Goal: Task Accomplishment & Management: Manage account settings

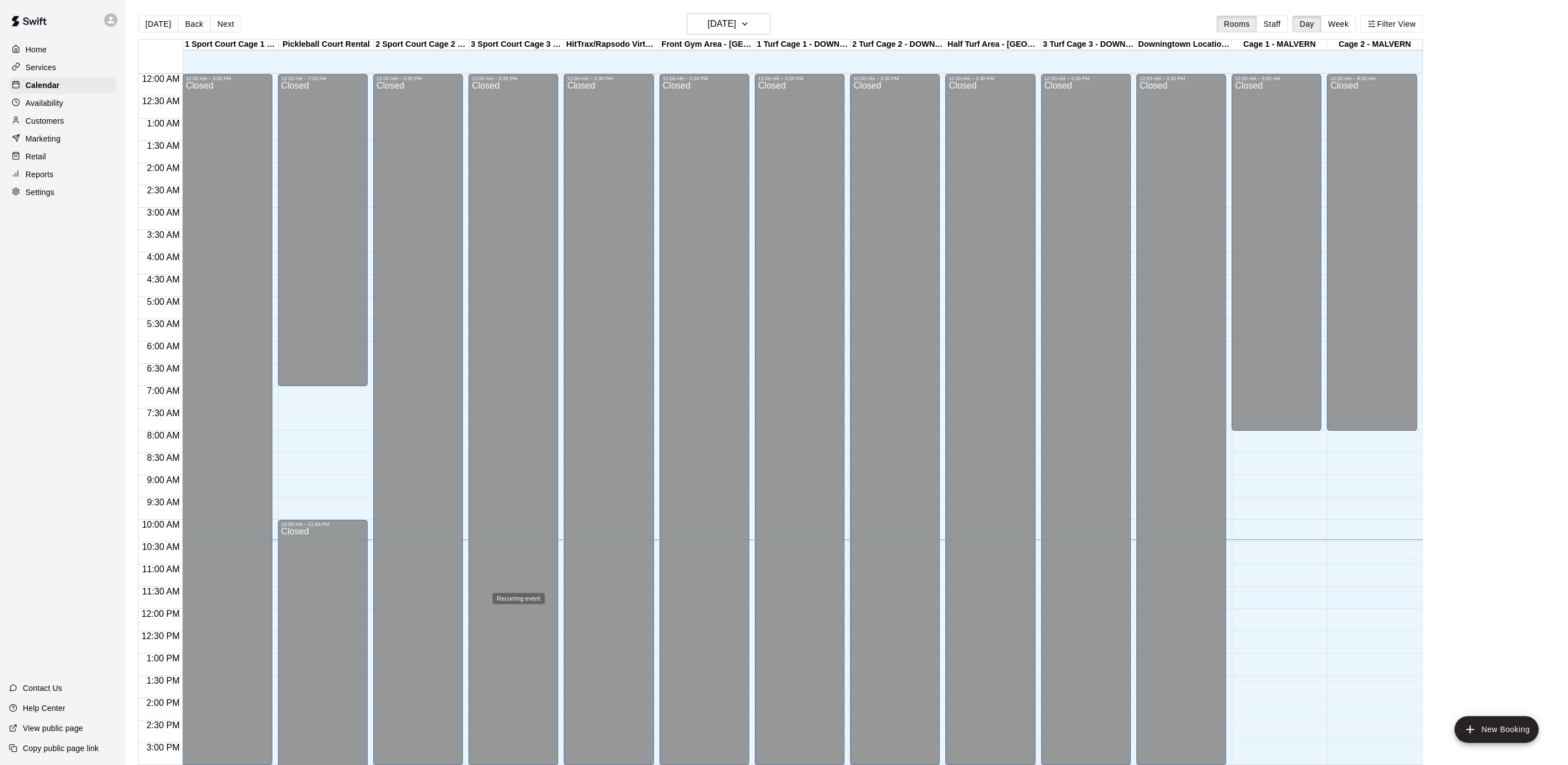
scroll to position [332, 0]
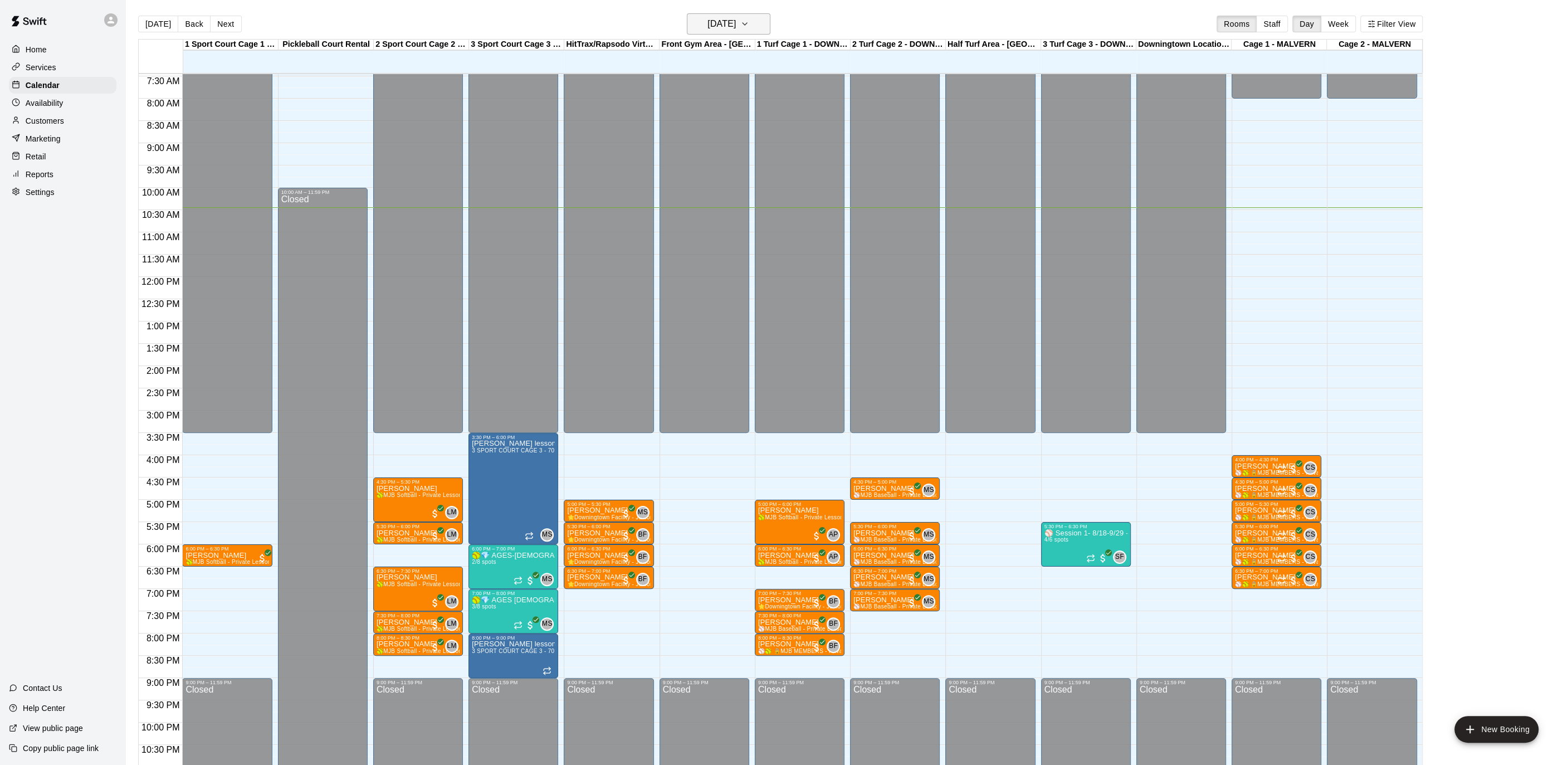
click at [740, 14] on button "[DATE]" at bounding box center [729, 24] width 83 height 21
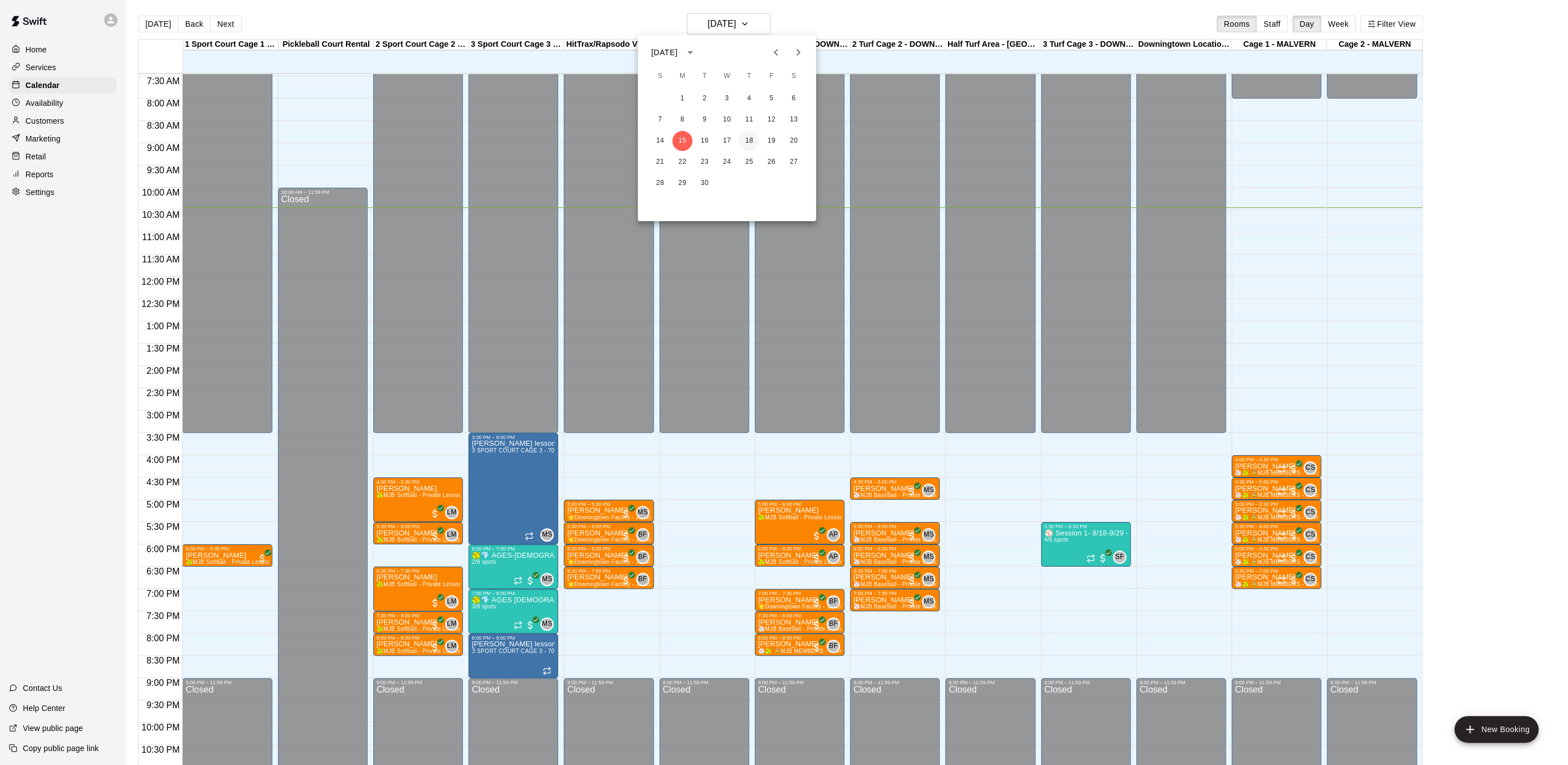
click at [755, 137] on button "18" at bounding box center [749, 140] width 20 height 20
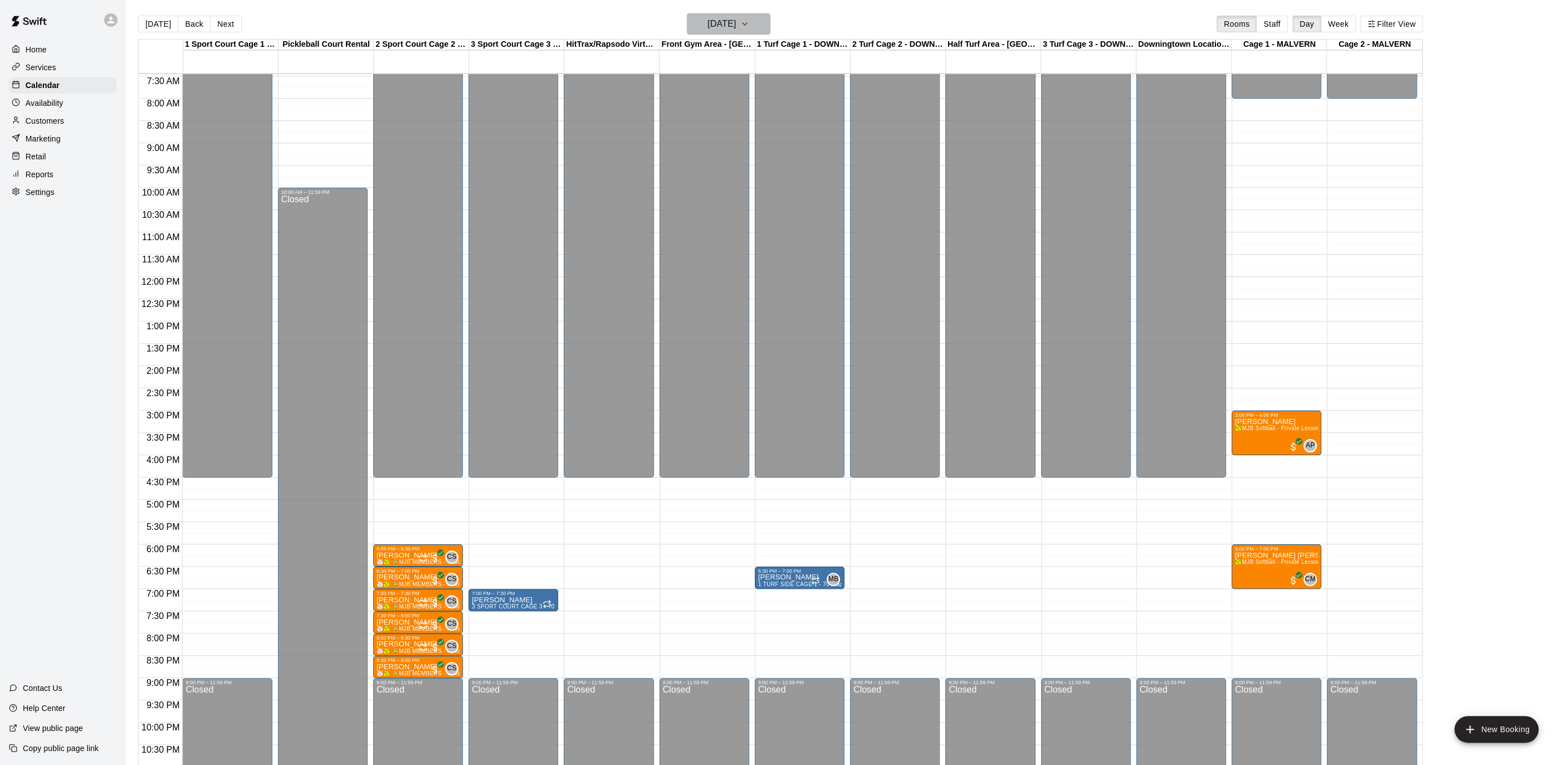
click at [736, 30] on h6 "[DATE]" at bounding box center [722, 24] width 28 height 16
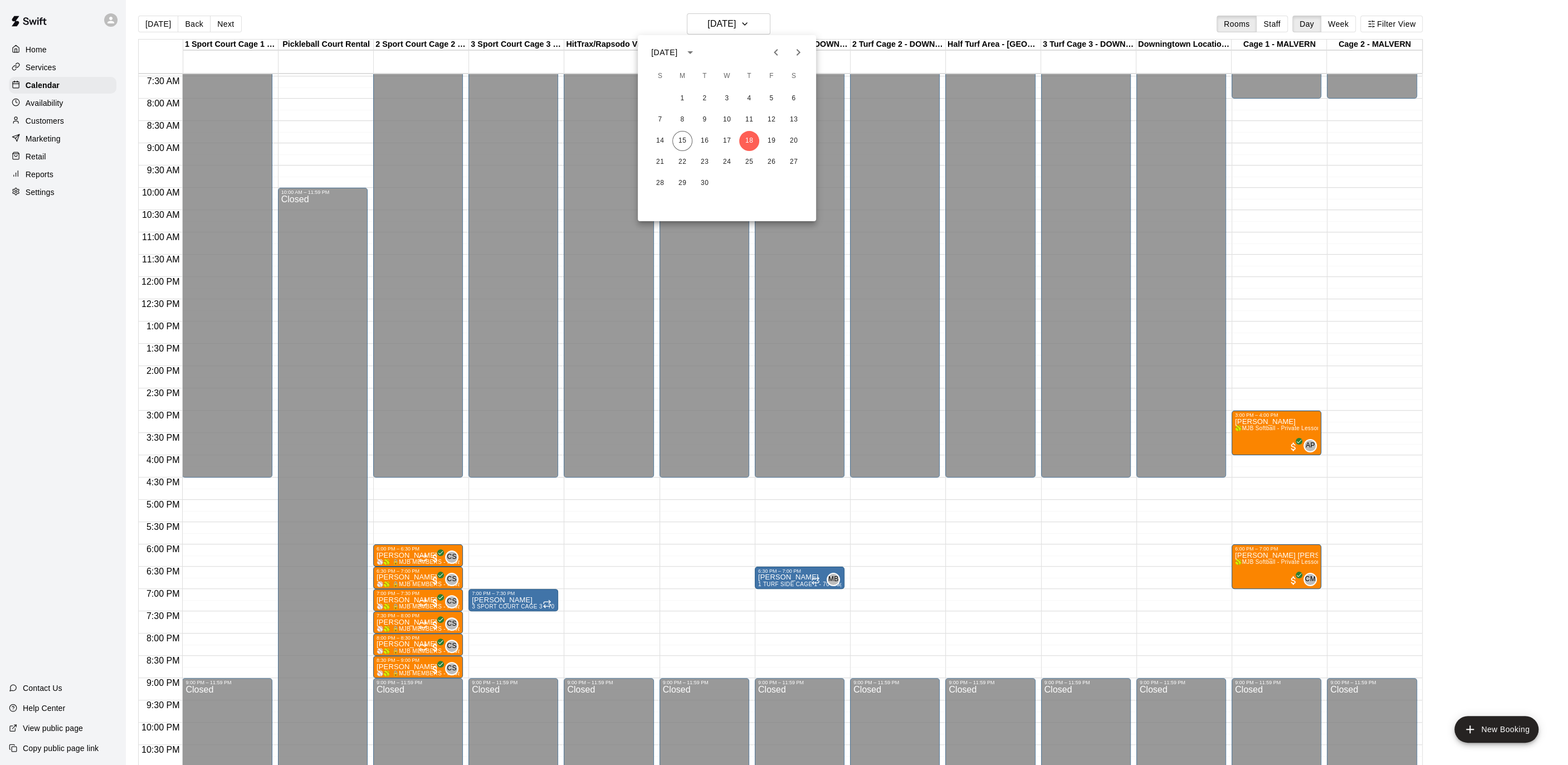
click at [930, 418] on div at bounding box center [784, 382] width 1568 height 765
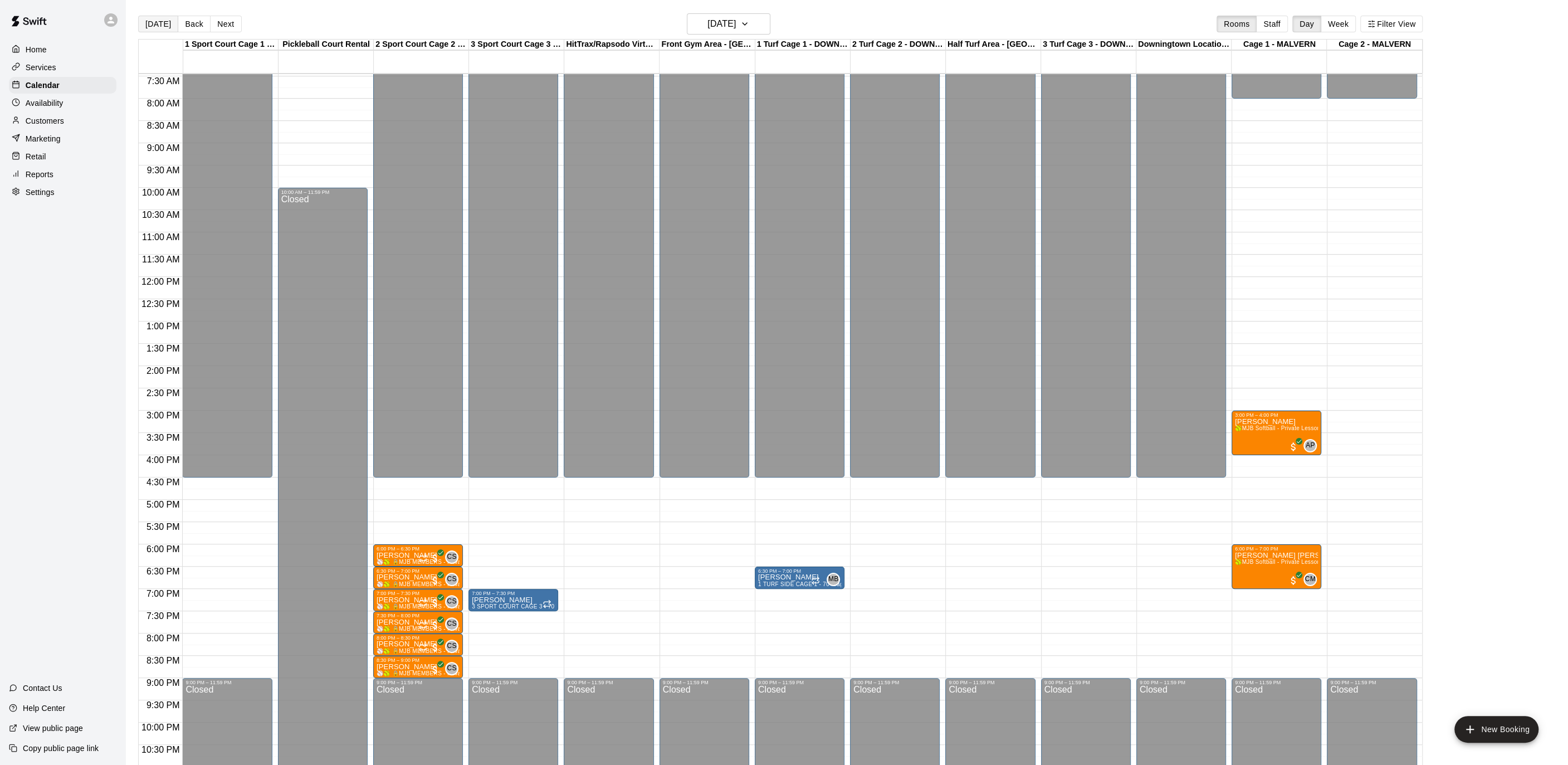
click at [151, 27] on button "[DATE]" at bounding box center [158, 24] width 40 height 17
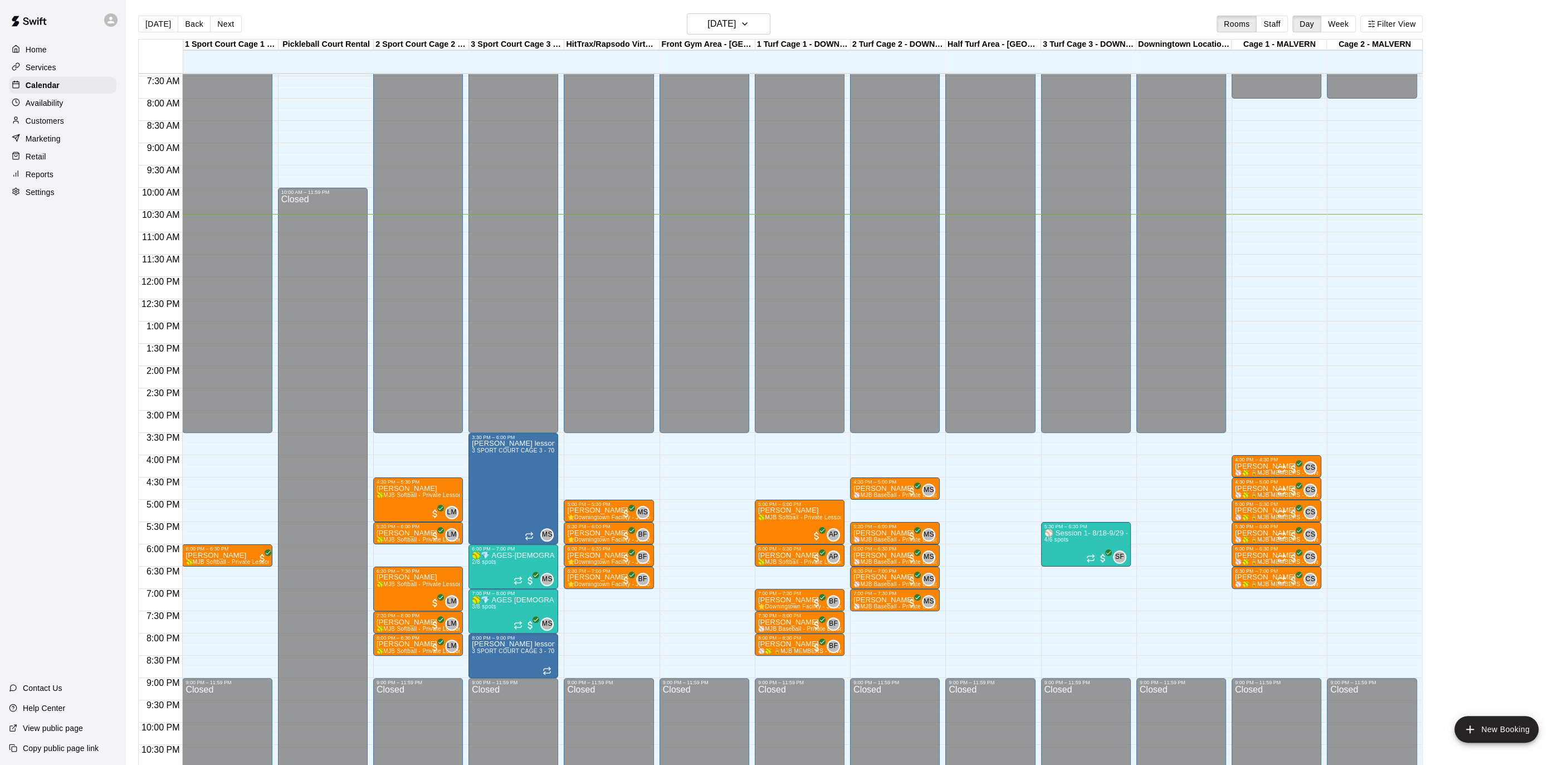
scroll to position [366, 0]
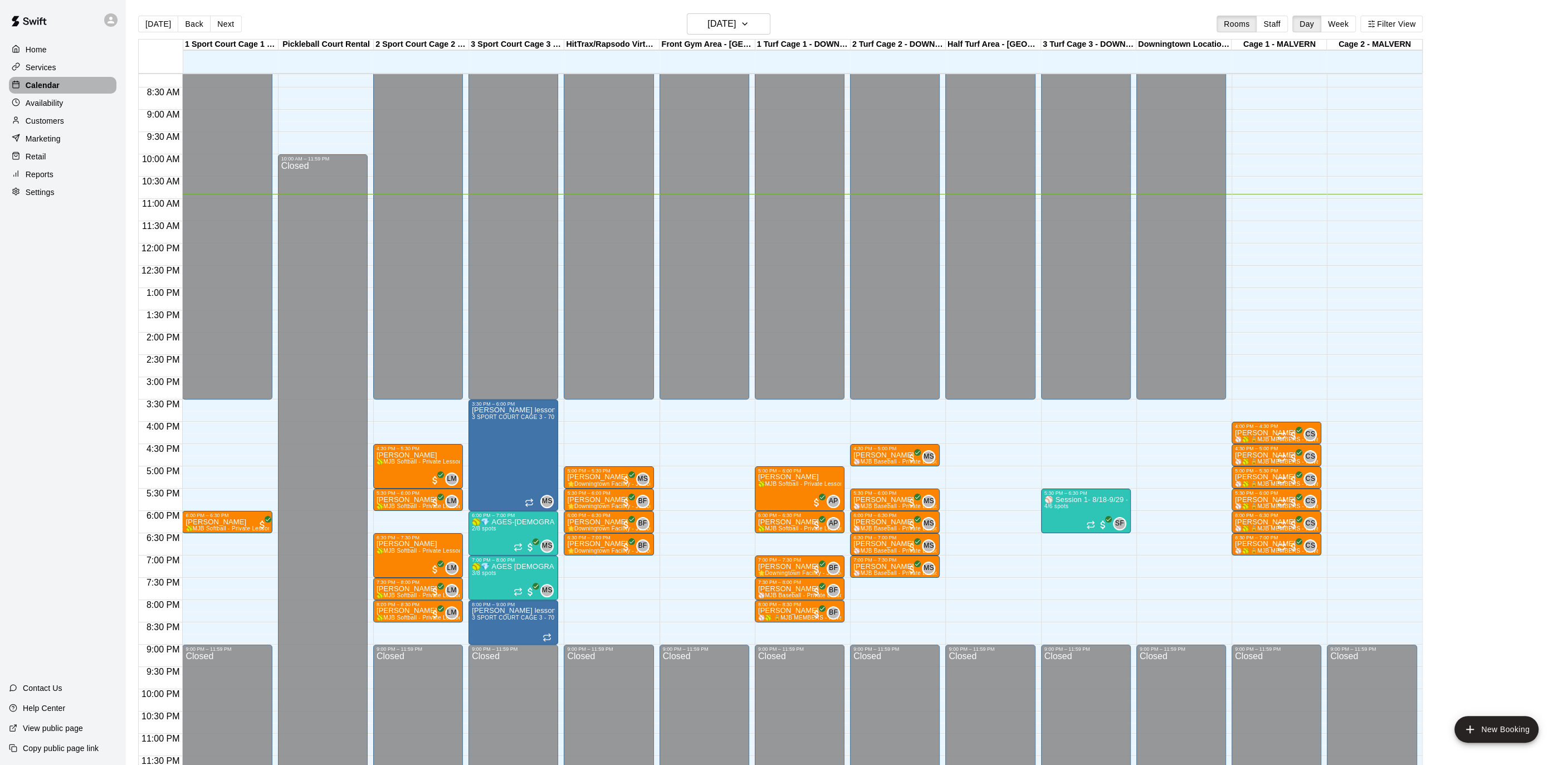
click at [72, 77] on div "Calendar" at bounding box center [63, 85] width 108 height 17
click at [214, 18] on button "Next" at bounding box center [225, 24] width 31 height 17
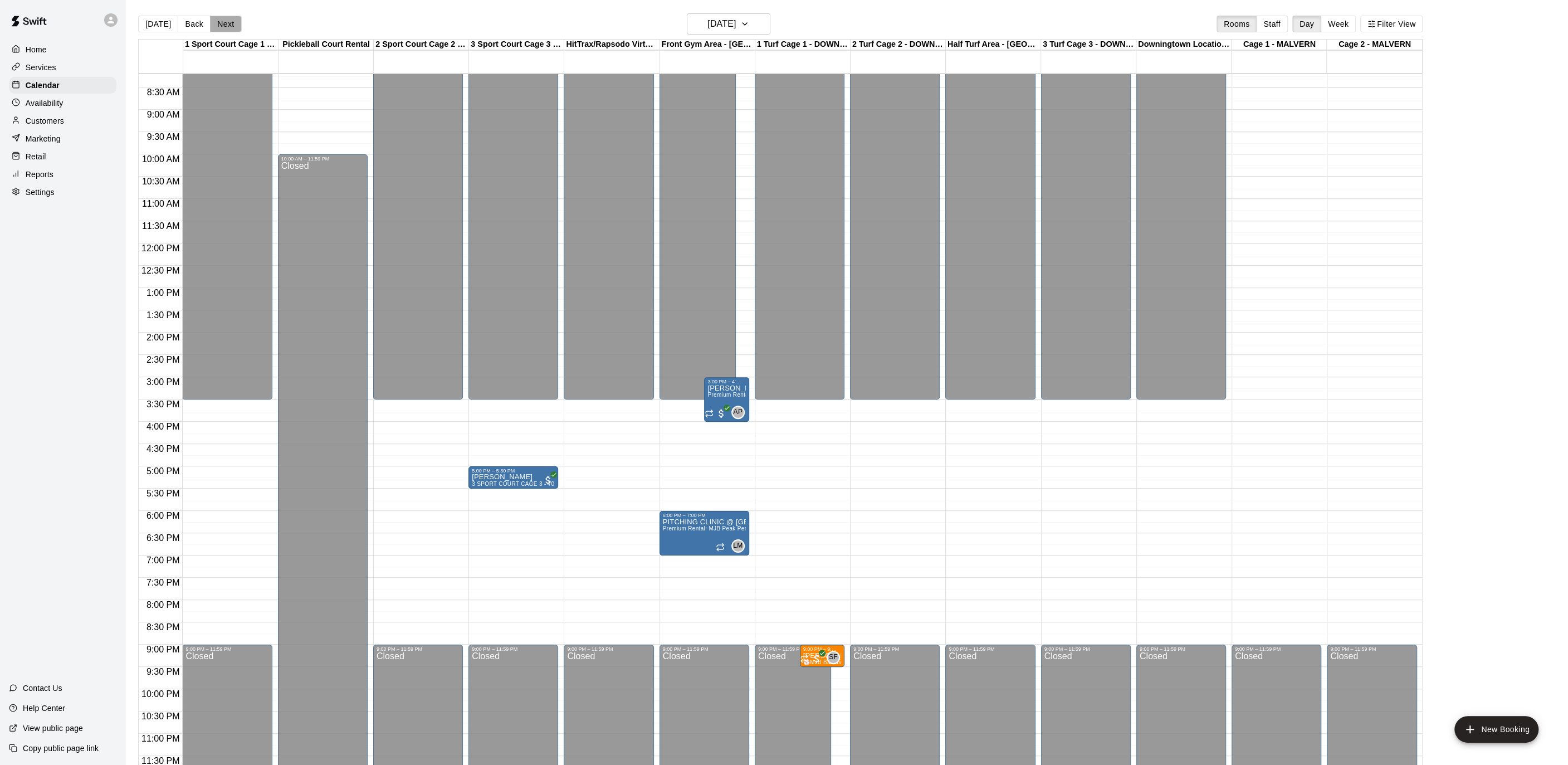
click at [214, 18] on button "Next" at bounding box center [225, 24] width 31 height 17
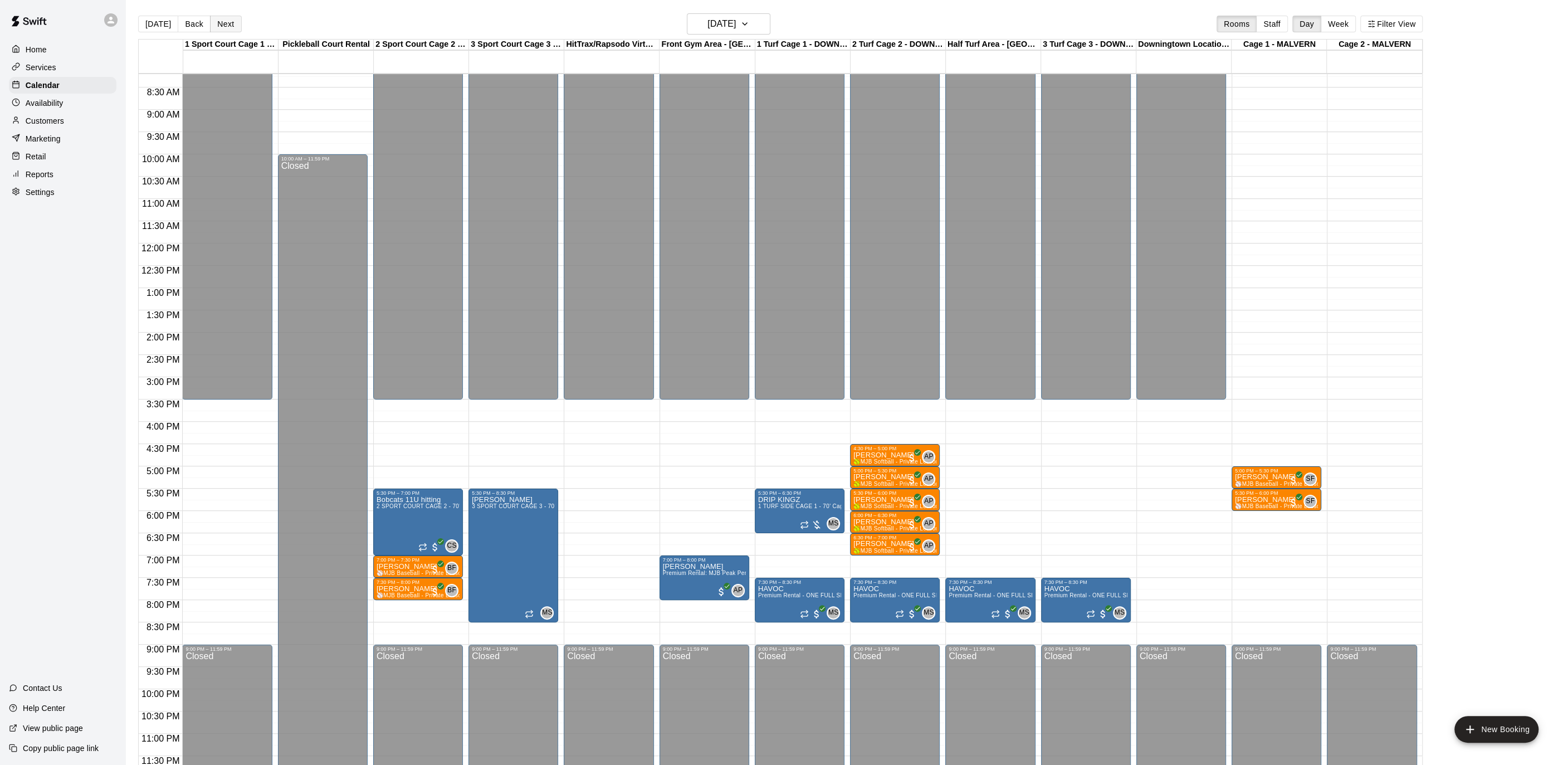
click at [214, 18] on button "Next" at bounding box center [225, 24] width 31 height 17
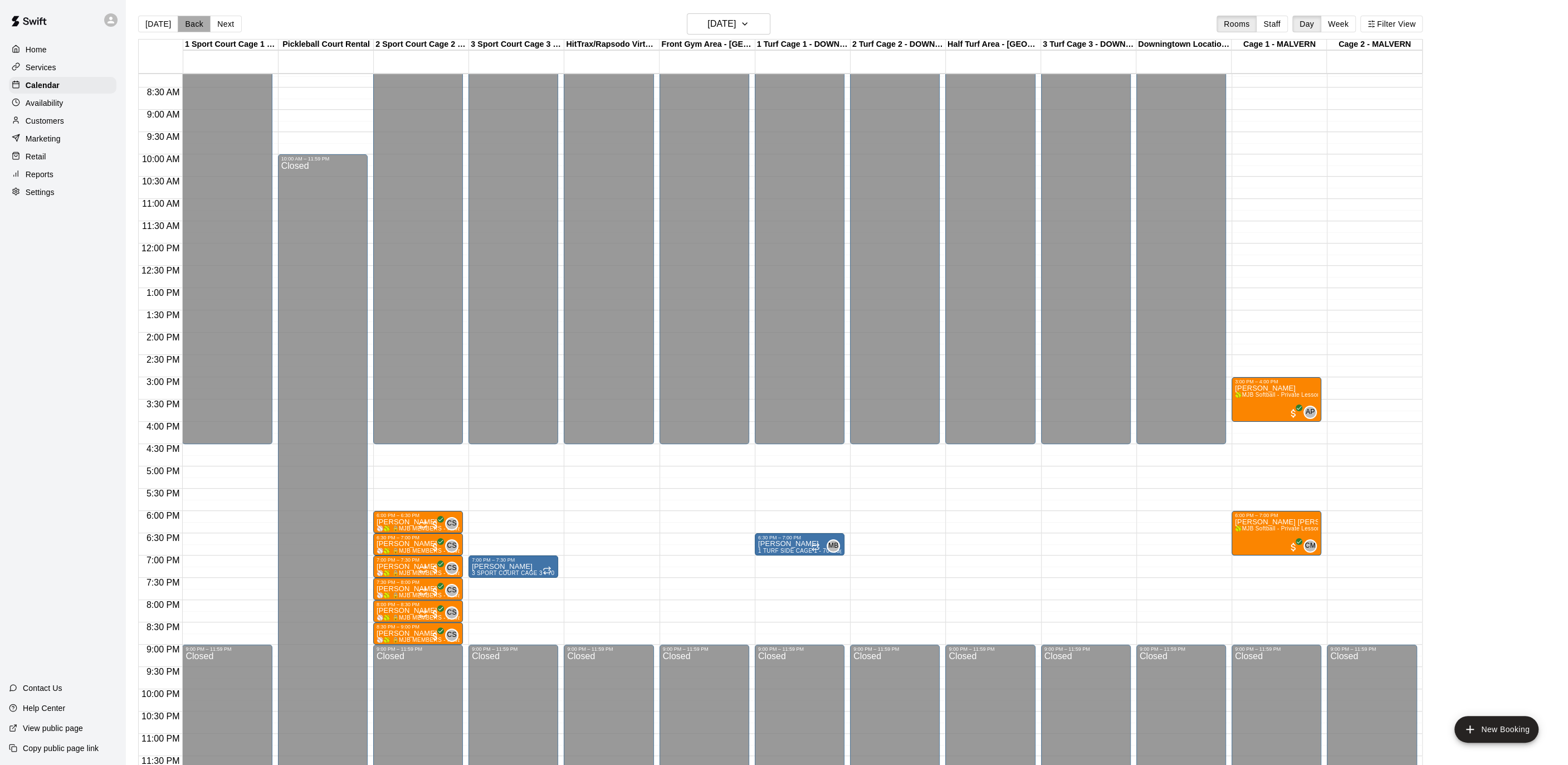
click at [185, 19] on button "Back" at bounding box center [194, 24] width 33 height 17
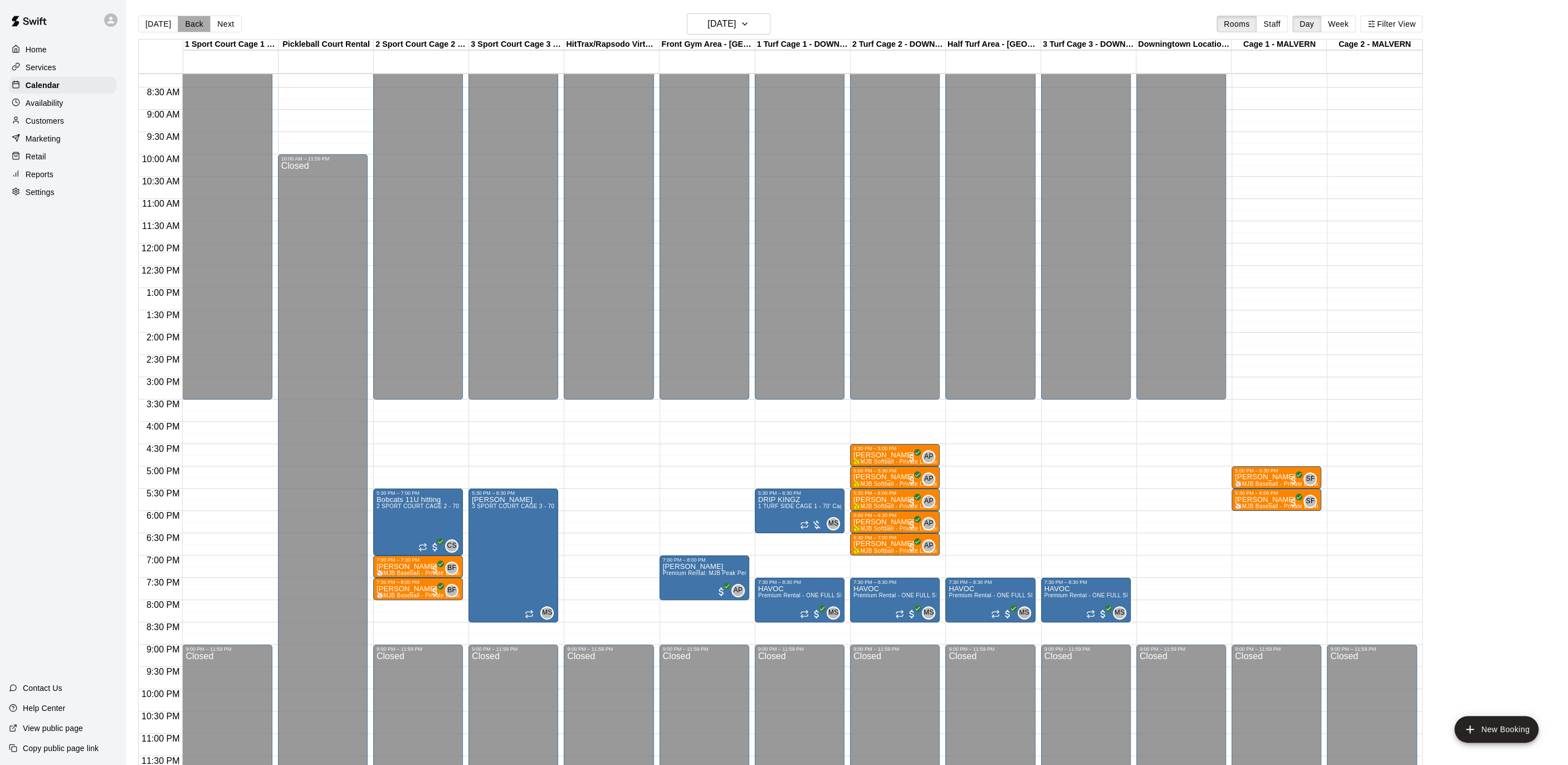
click at [205, 24] on button "Back" at bounding box center [194, 24] width 33 height 17
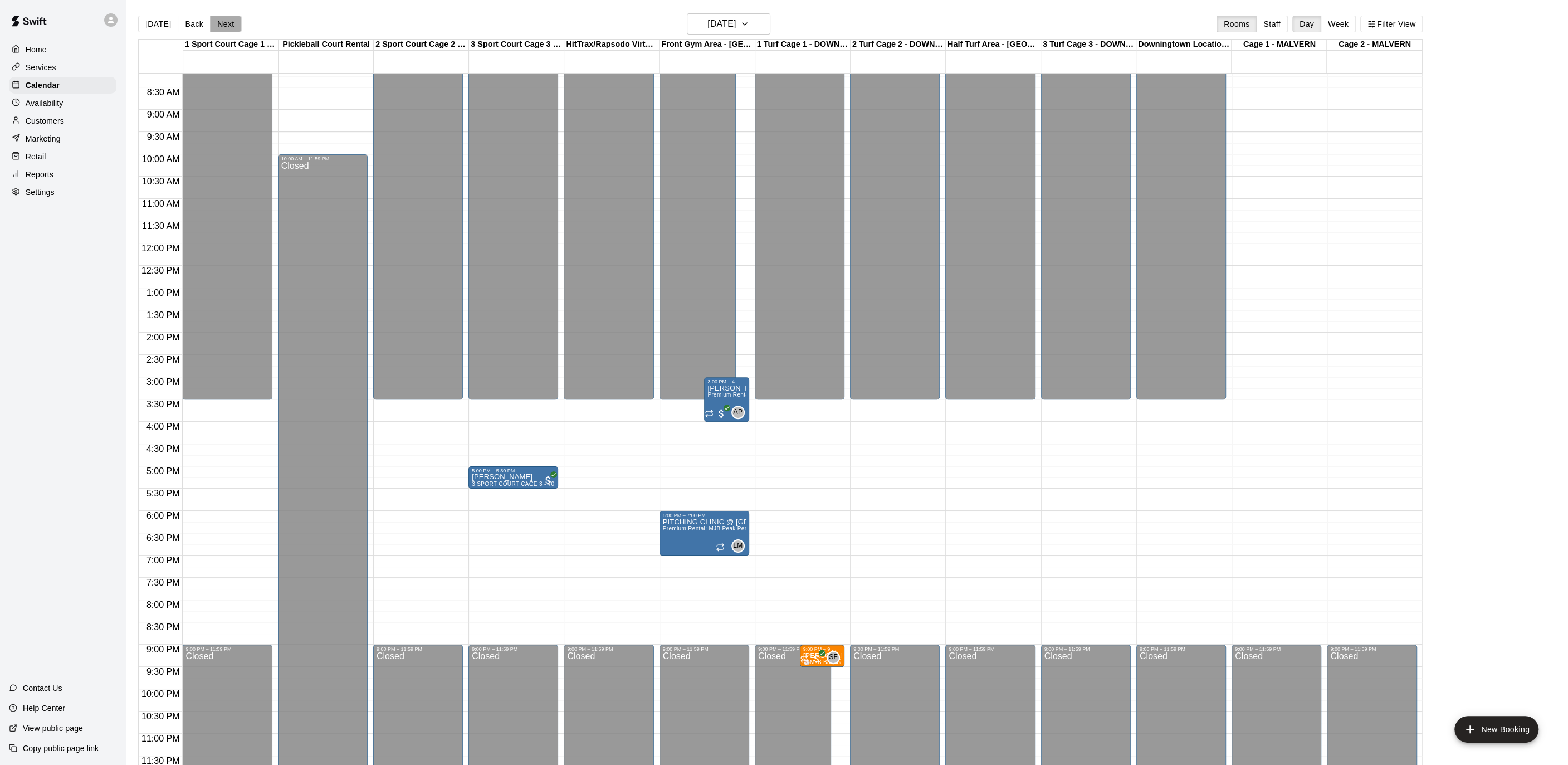
click at [211, 21] on button "Next" at bounding box center [225, 24] width 31 height 17
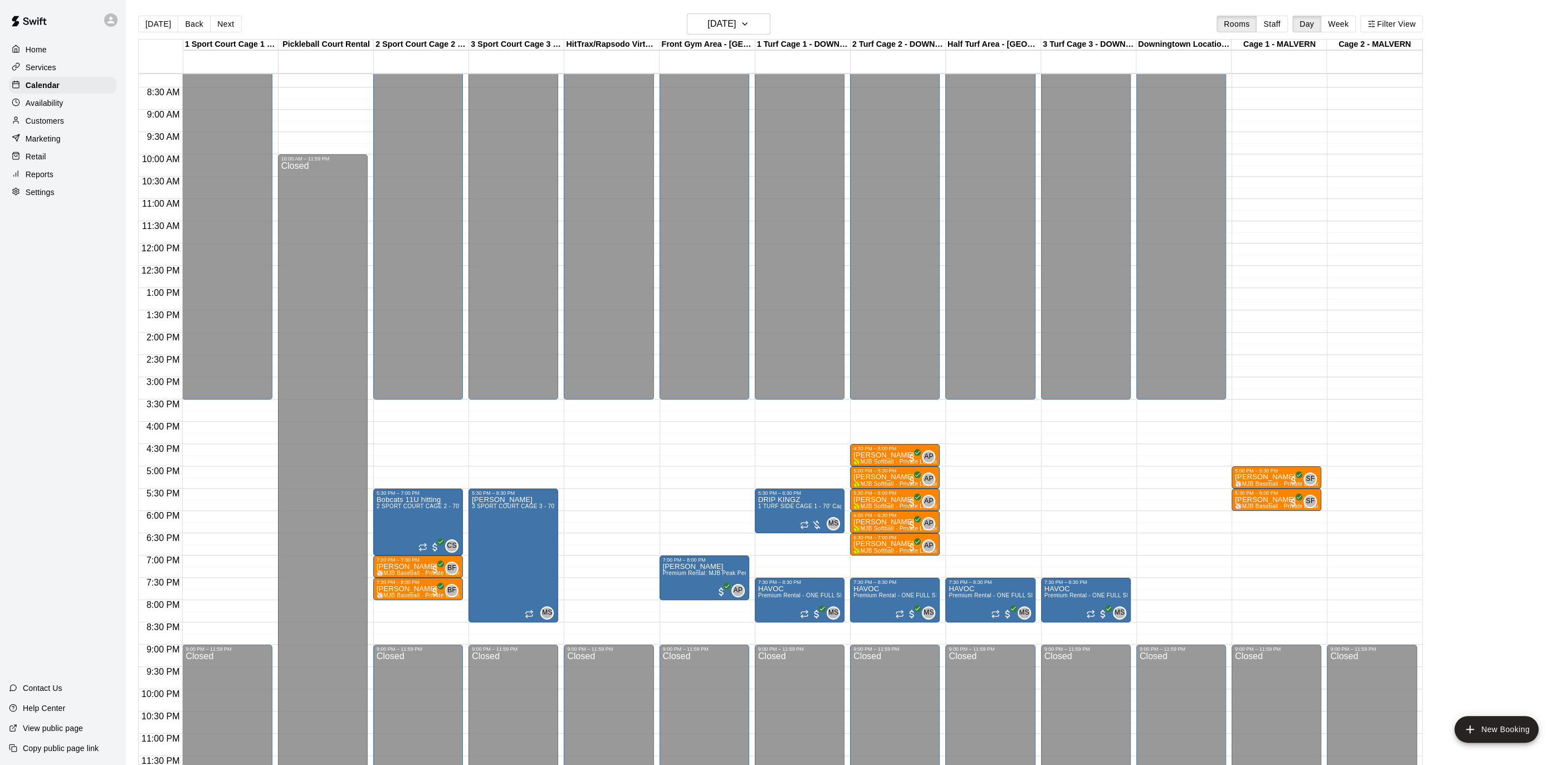
click at [155, 26] on button "[DATE]" at bounding box center [158, 24] width 40 height 17
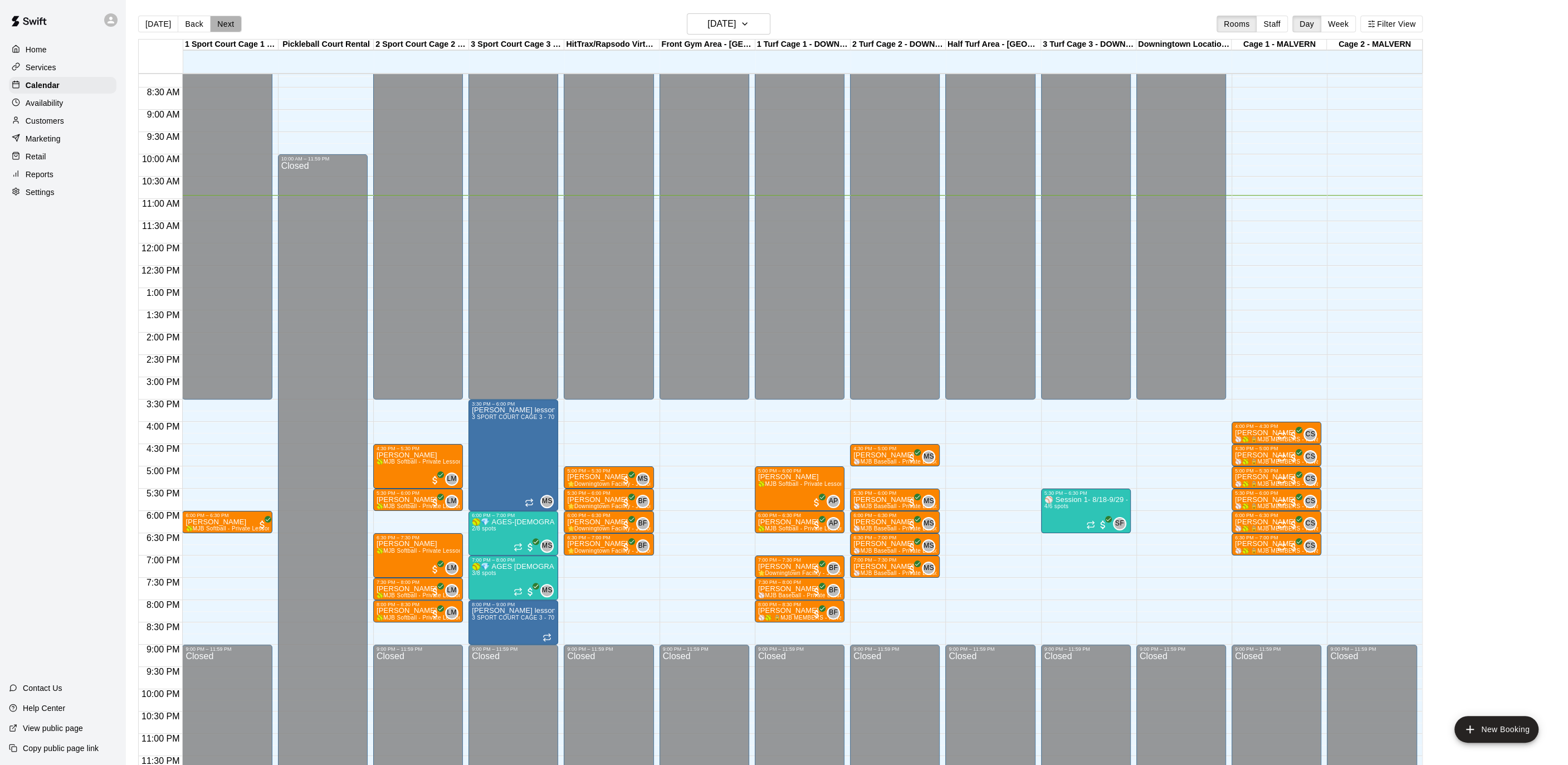
click at [229, 17] on button "Next" at bounding box center [225, 24] width 31 height 17
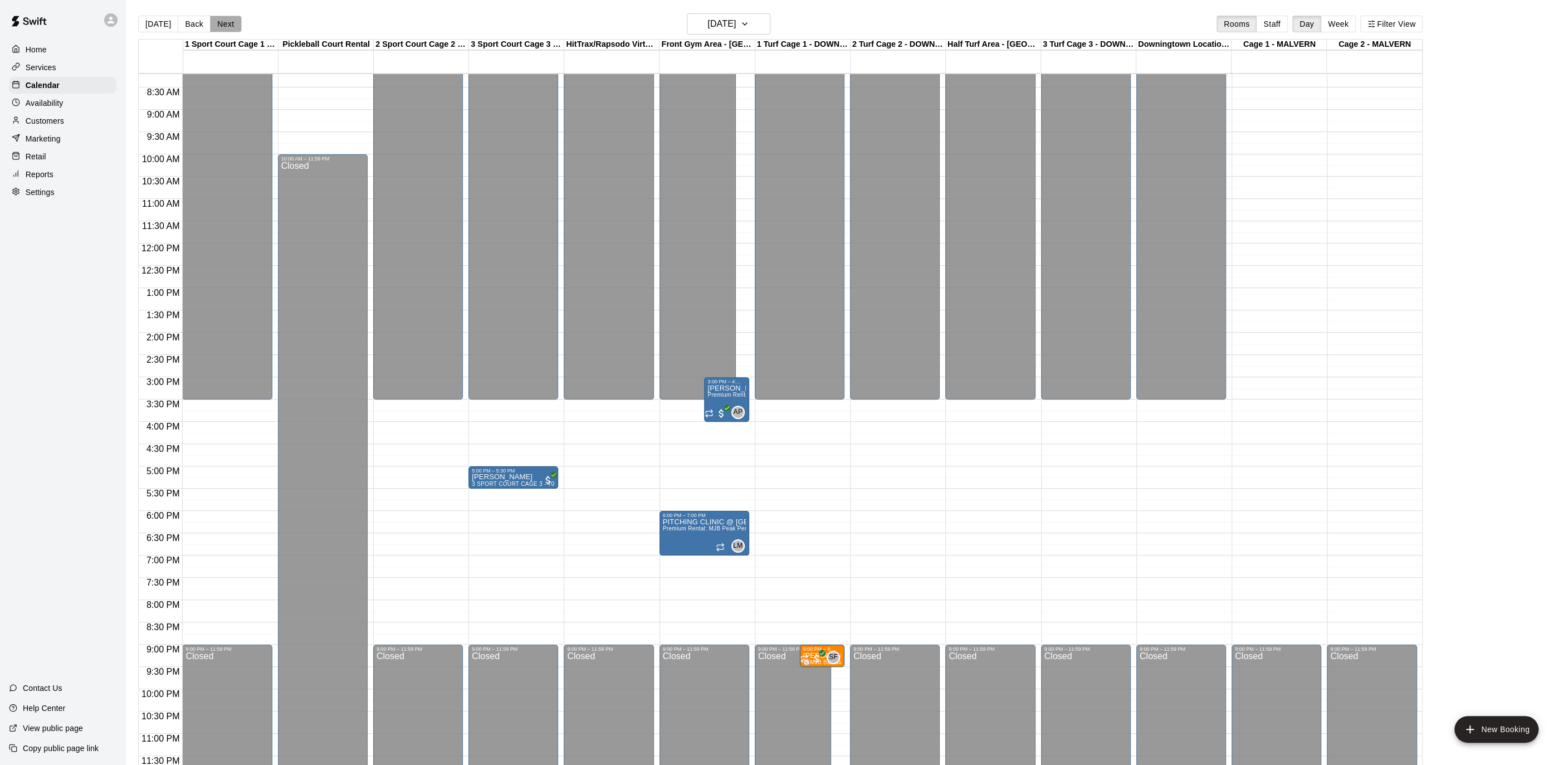
click at [229, 17] on button "Next" at bounding box center [225, 24] width 31 height 17
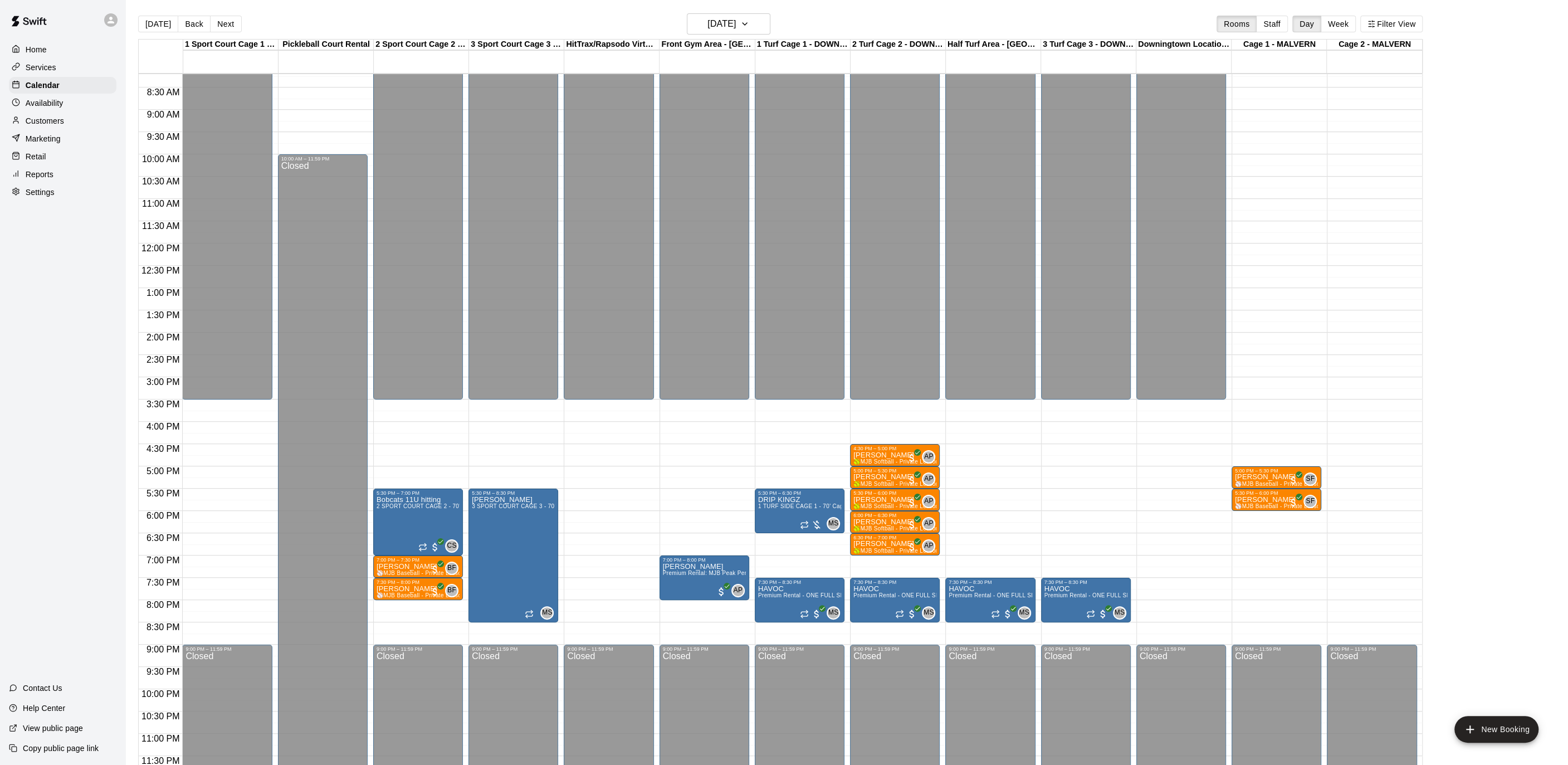
click at [58, 101] on p "Availability" at bounding box center [44, 103] width 38 height 11
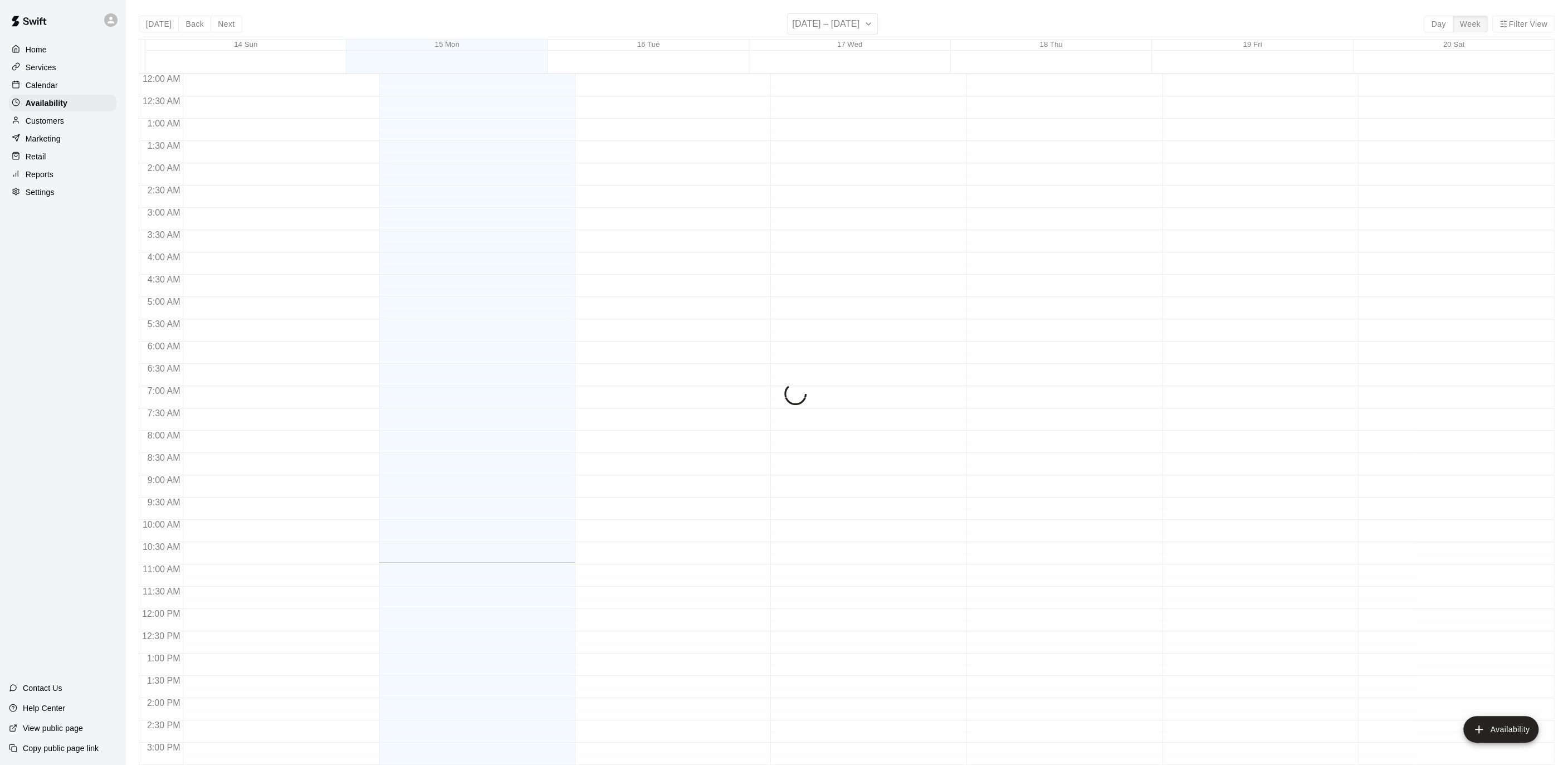
scroll to position [366, 0]
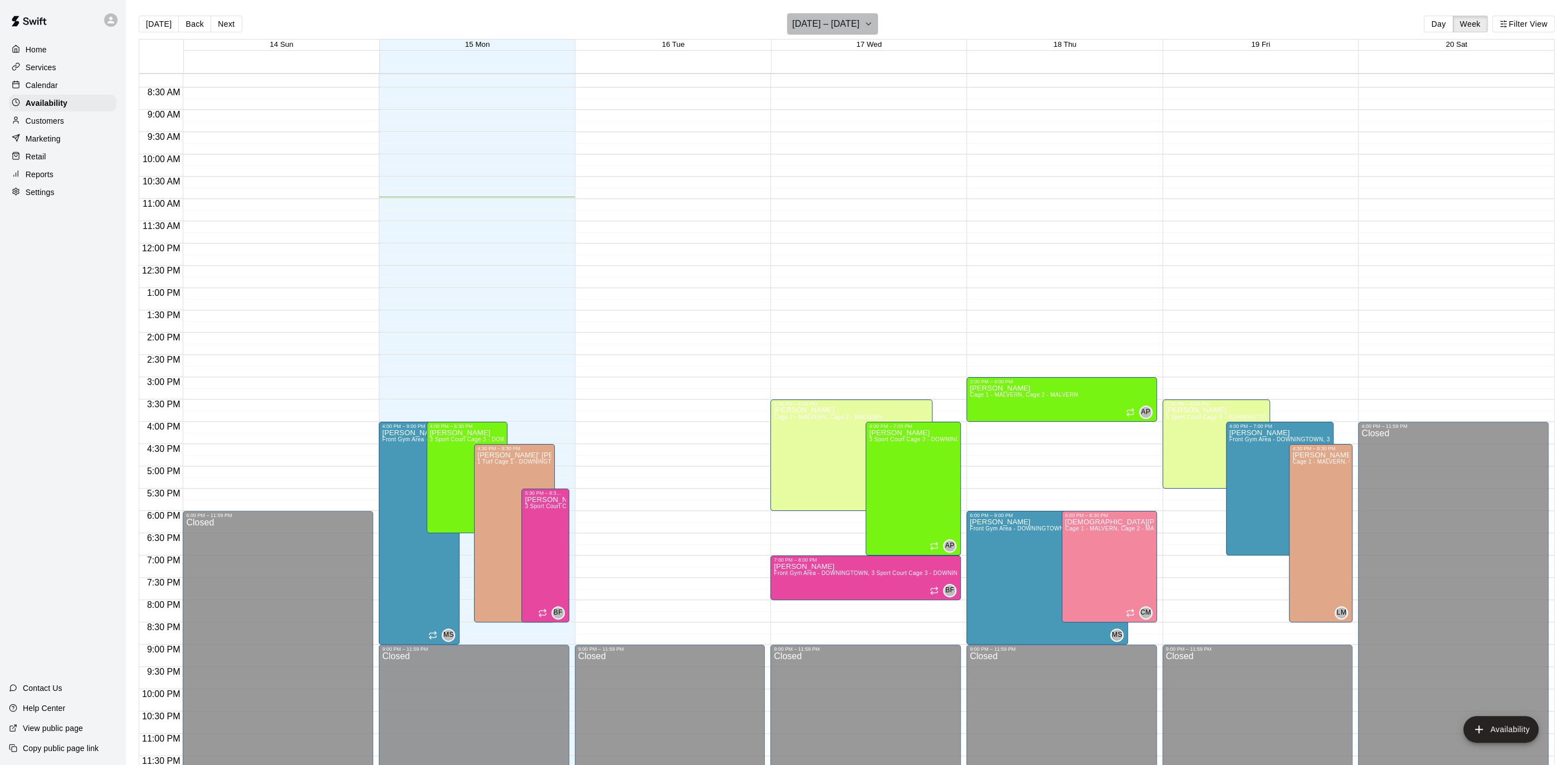
click at [872, 18] on icon "button" at bounding box center [868, 24] width 9 height 13
click at [834, 137] on button "17" at bounding box center [831, 140] width 20 height 20
